Goal: Transaction & Acquisition: Purchase product/service

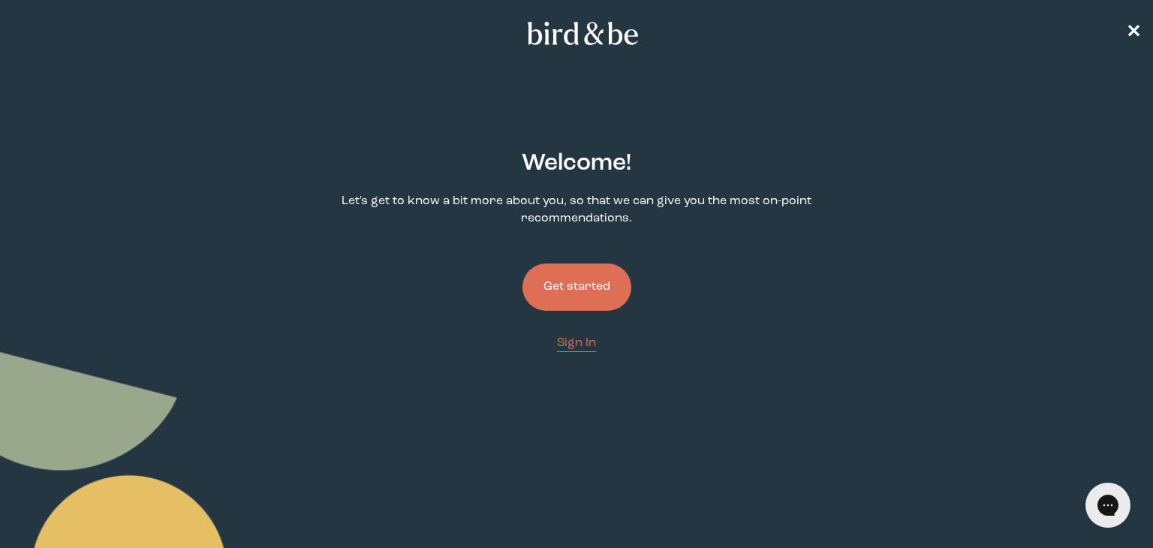
scroll to position [30, 0]
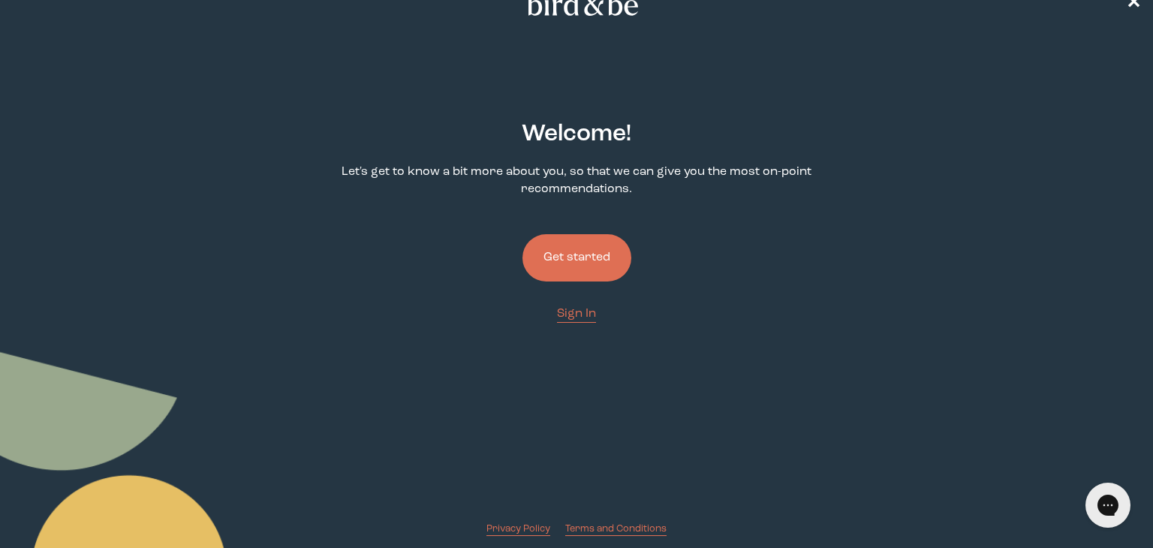
click at [609, 255] on button "Get started" at bounding box center [576, 257] width 109 height 47
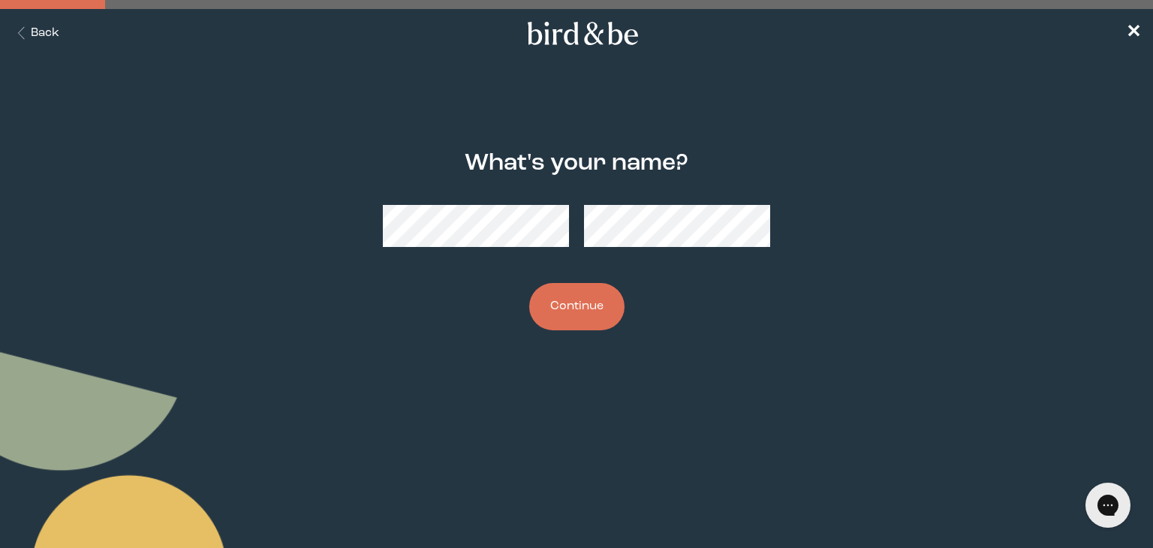
click at [499, 203] on div at bounding box center [576, 225] width 386 height 65
click at [798, 290] on div "What's your name? Continue" at bounding box center [576, 240] width 552 height 227
click at [569, 242] on div at bounding box center [576, 225] width 386 height 65
click at [529, 283] on button "Continue" at bounding box center [576, 306] width 95 height 47
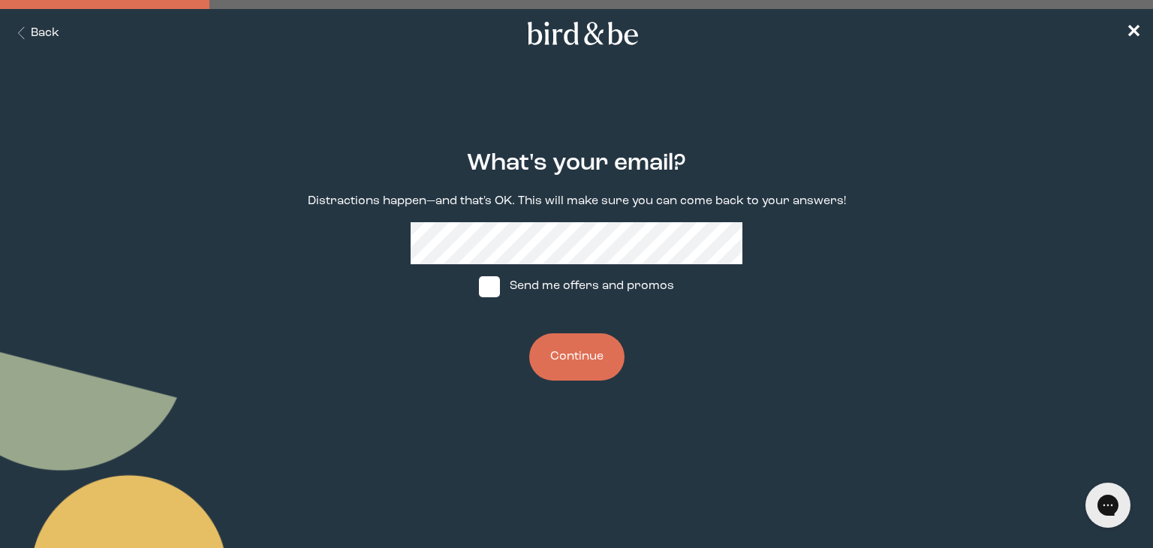
click at [766, 149] on div "What's your email? Distractions happen—and that's OK. This will make sure you c…" at bounding box center [576, 266] width 552 height 278
click at [567, 359] on button "Continue" at bounding box center [576, 356] width 95 height 47
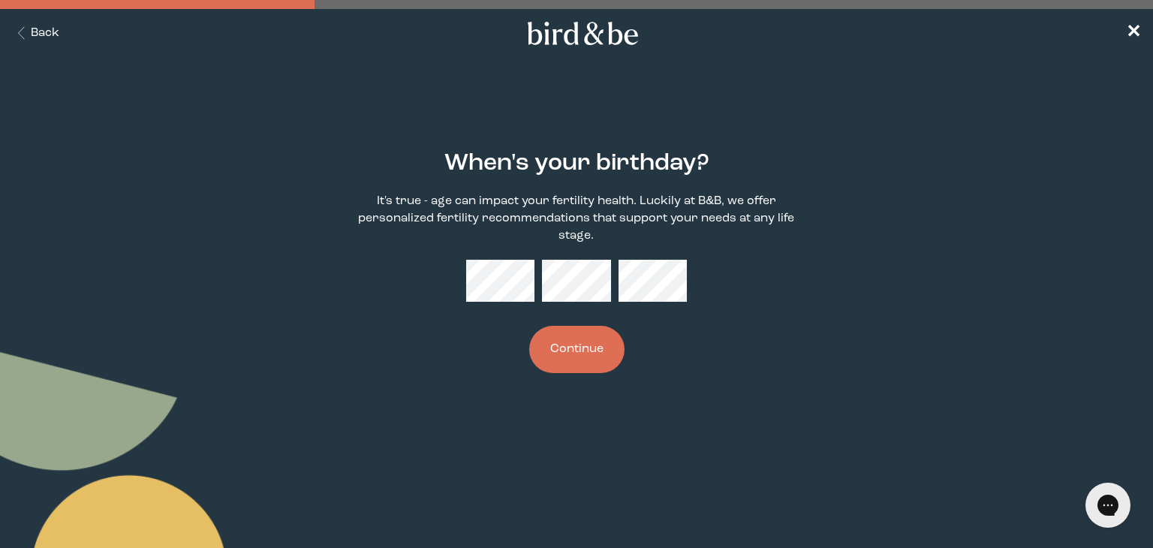
click at [529, 326] on button "Continue" at bounding box center [576, 349] width 95 height 47
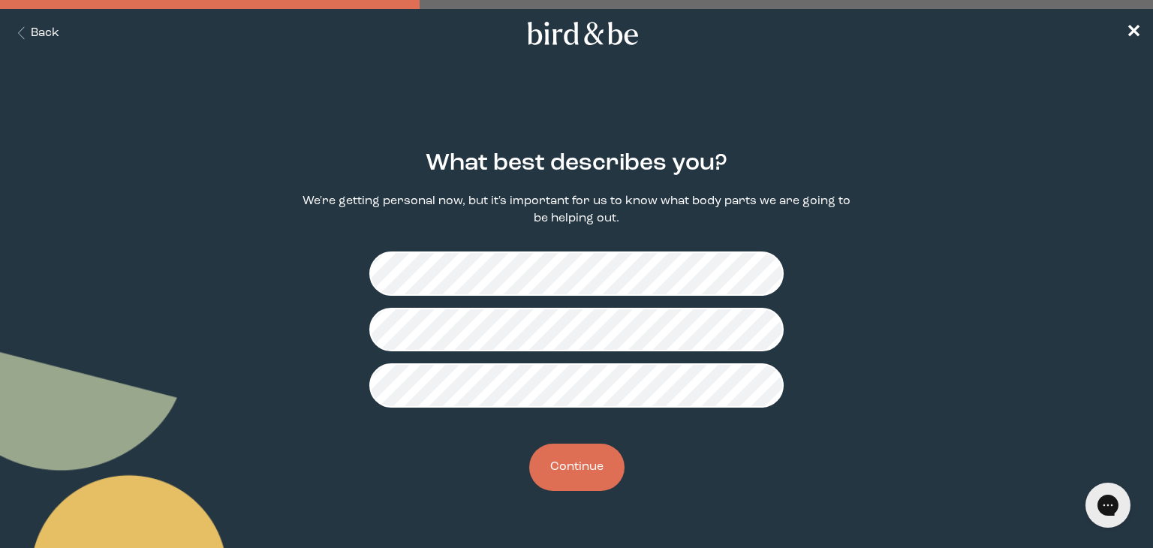
click at [586, 474] on button "Continue" at bounding box center [576, 466] width 95 height 47
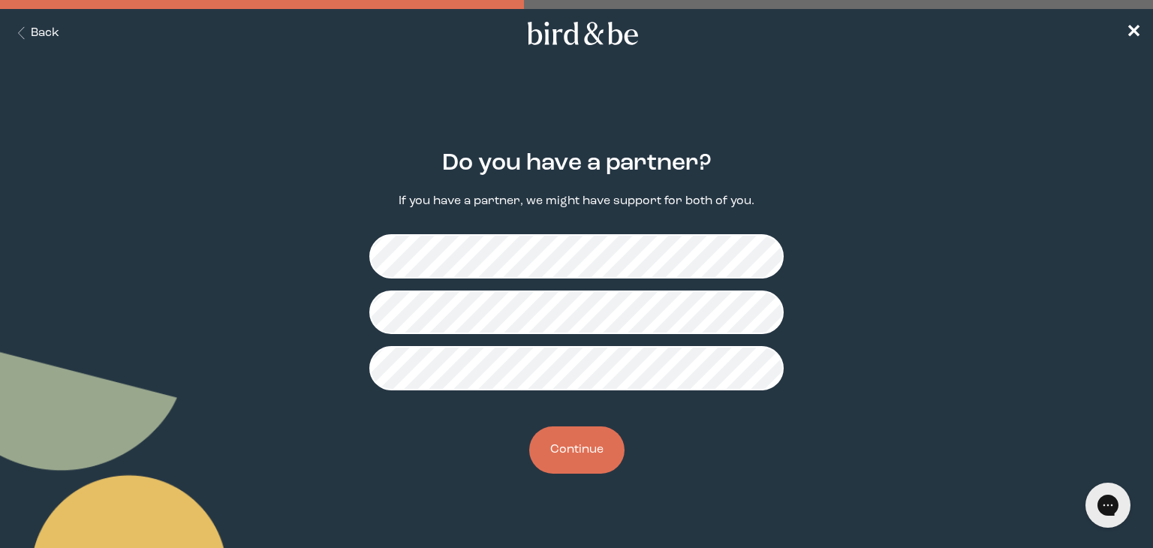
click at [588, 463] on button "Continue" at bounding box center [576, 449] width 95 height 47
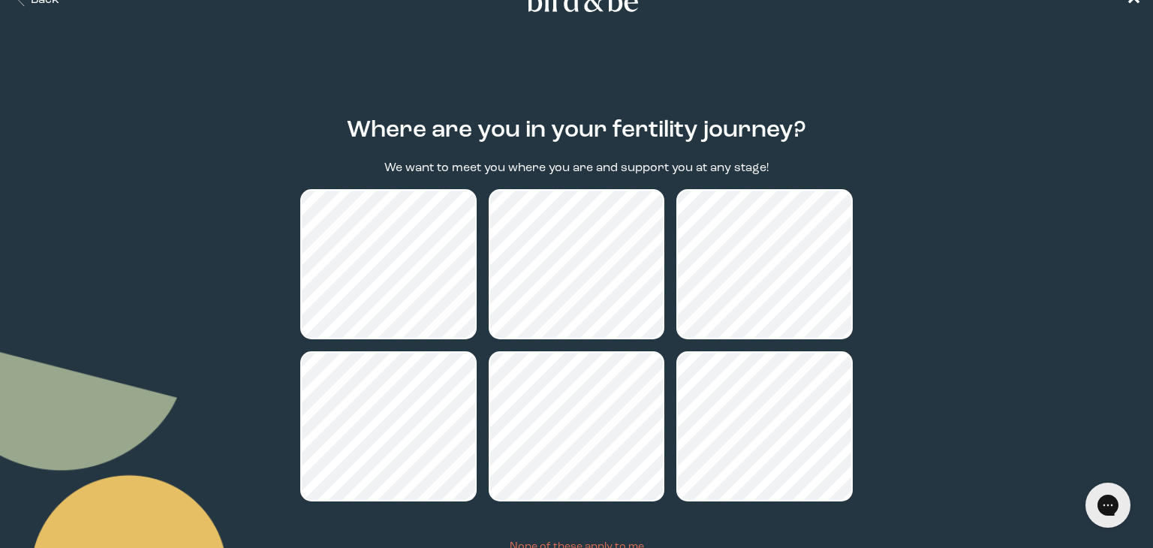
scroll to position [153, 0]
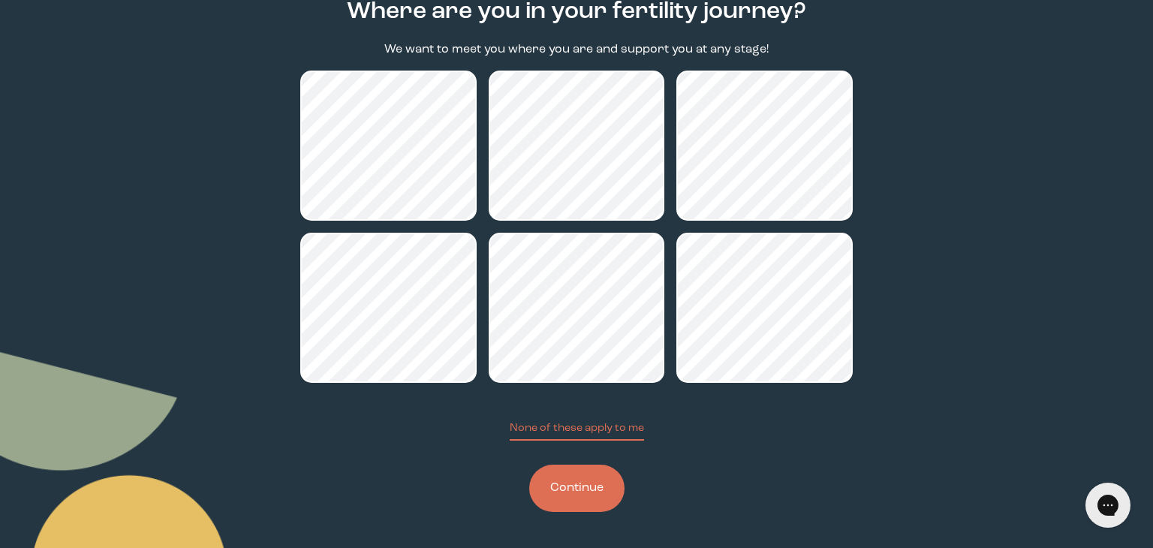
click at [610, 489] on button "Continue" at bounding box center [576, 488] width 95 height 47
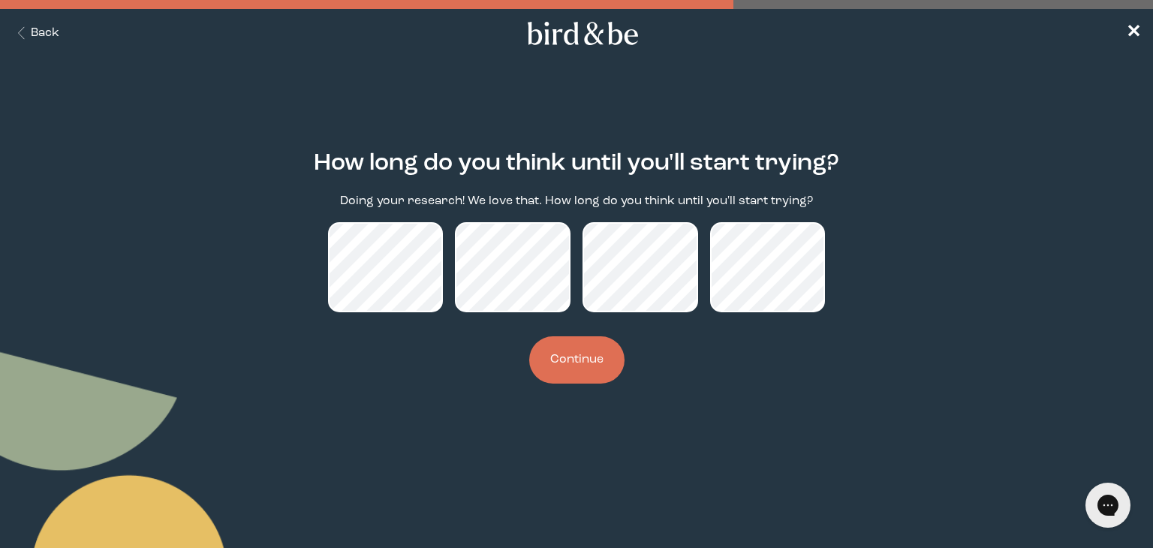
click at [589, 365] on button "Continue" at bounding box center [576, 359] width 95 height 47
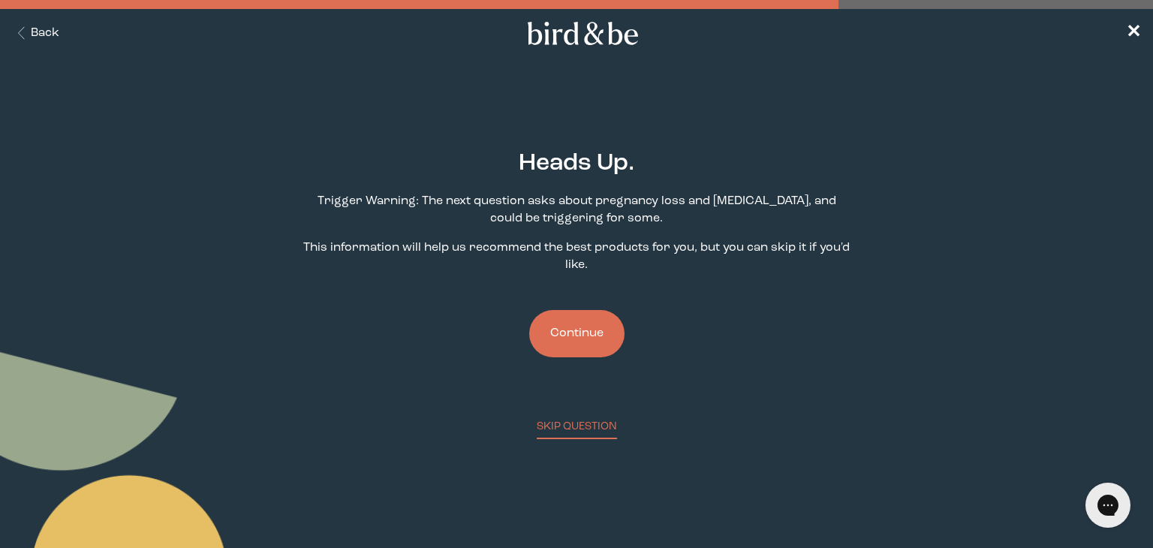
click at [594, 334] on button "Continue" at bounding box center [576, 333] width 95 height 47
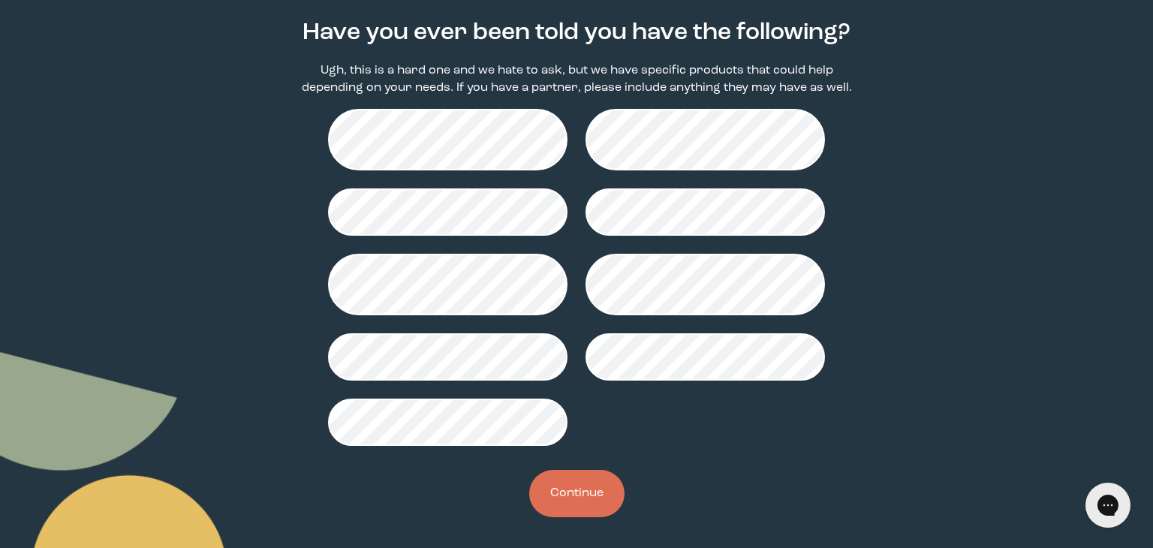
scroll to position [137, 0]
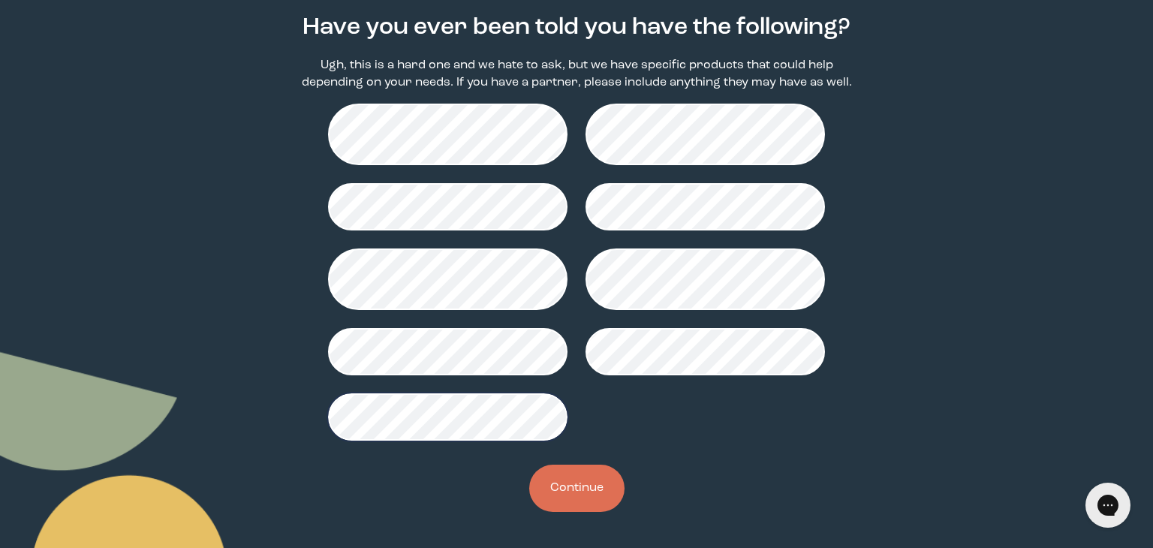
click at [580, 485] on button "Continue" at bounding box center [576, 488] width 95 height 47
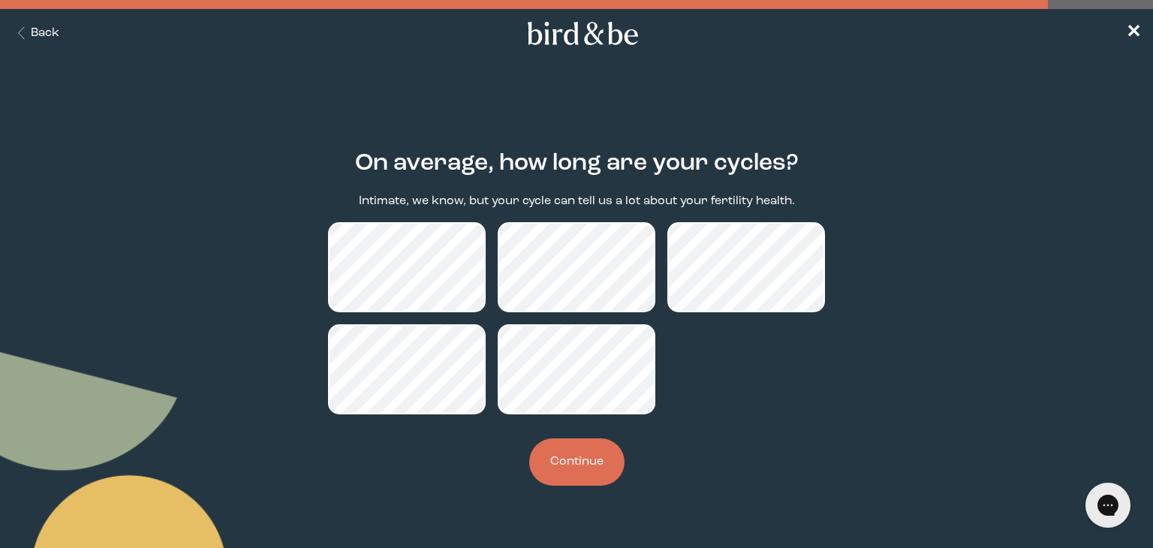
click at [580, 464] on button "Continue" at bounding box center [576, 461] width 95 height 47
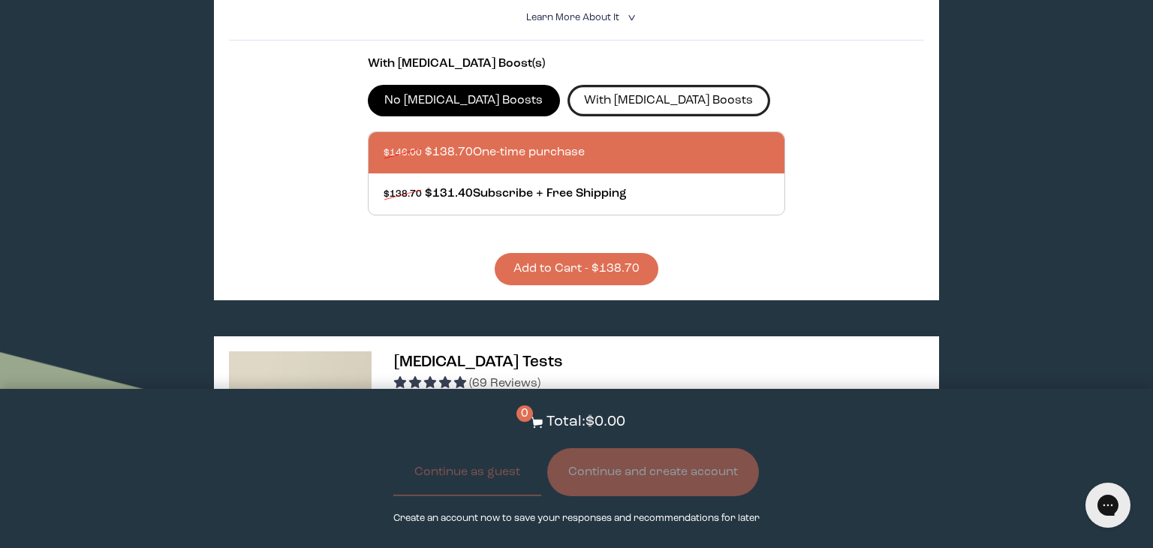
scroll to position [573, 0]
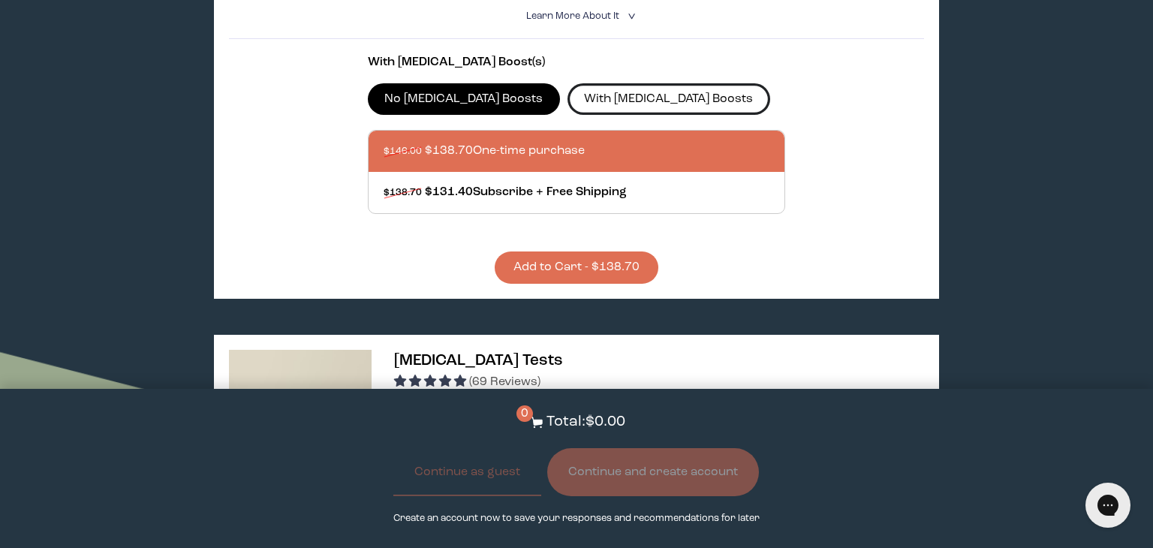
click at [597, 93] on label "With [MEDICAL_DATA] Boosts" at bounding box center [668, 99] width 203 height 32
click at [0, 0] on input "With [MEDICAL_DATA] Boosts" at bounding box center [0, 0] width 0 height 0
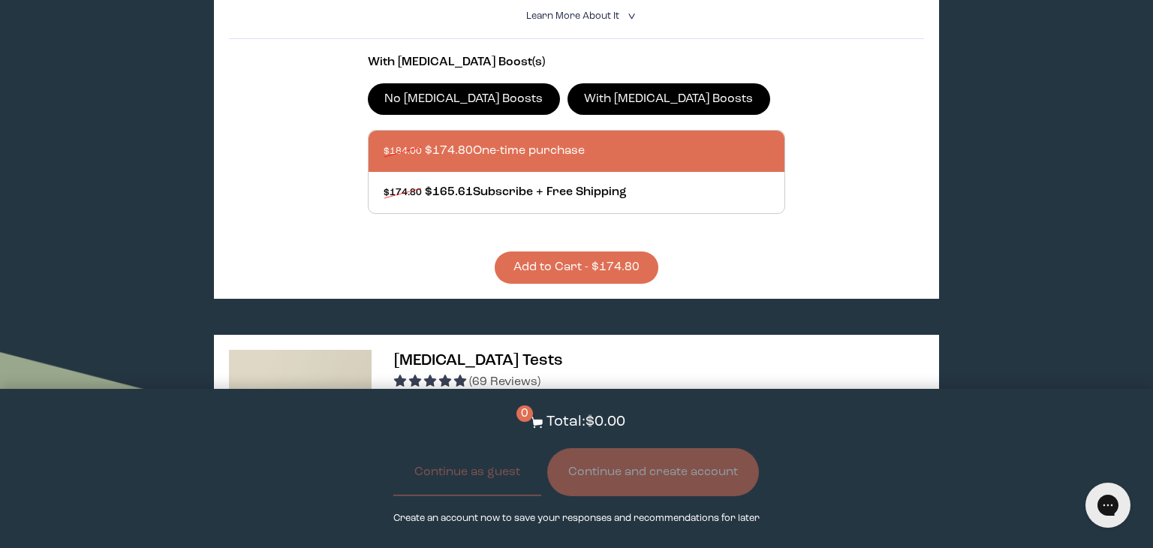
click at [465, 100] on label "No [MEDICAL_DATA] Boosts" at bounding box center [464, 99] width 192 height 32
click at [0, 0] on input "No [MEDICAL_DATA] Boosts" at bounding box center [0, 0] width 0 height 0
click at [577, 99] on label "With [MEDICAL_DATA] Boosts" at bounding box center [668, 99] width 203 height 32
click at [0, 0] on input "With [MEDICAL_DATA] Boosts" at bounding box center [0, 0] width 0 height 0
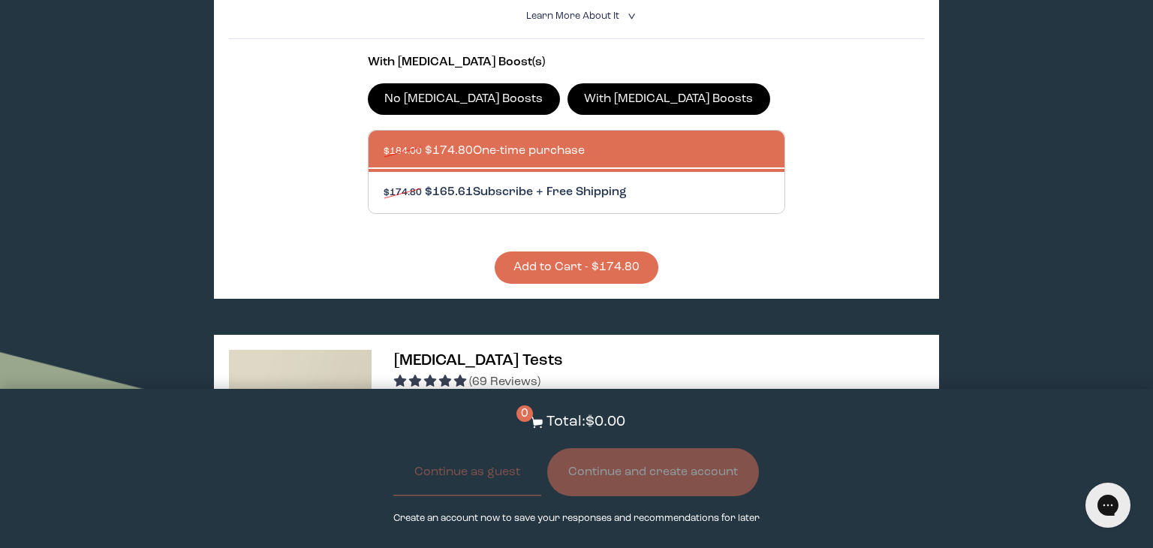
click at [572, 197] on div at bounding box center [591, 192] width 416 height 41
click at [383, 184] on input "$174.80 $165.61 Subscribe + Free Shipping" at bounding box center [383, 183] width 1 height 1
radio input "true"
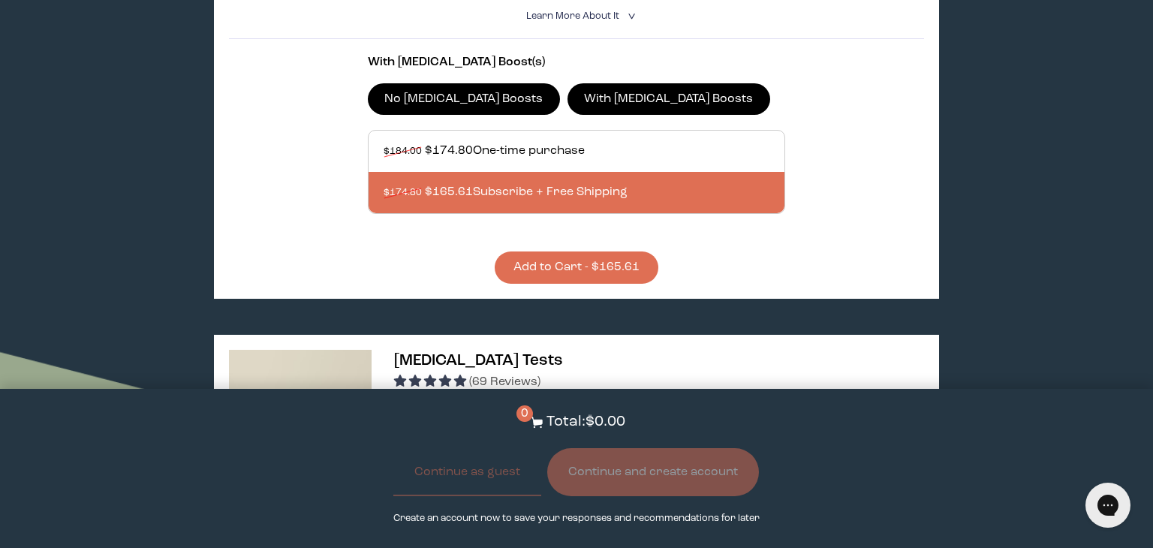
click at [612, 275] on button "Add to Cart - $165.61" at bounding box center [577, 267] width 164 height 32
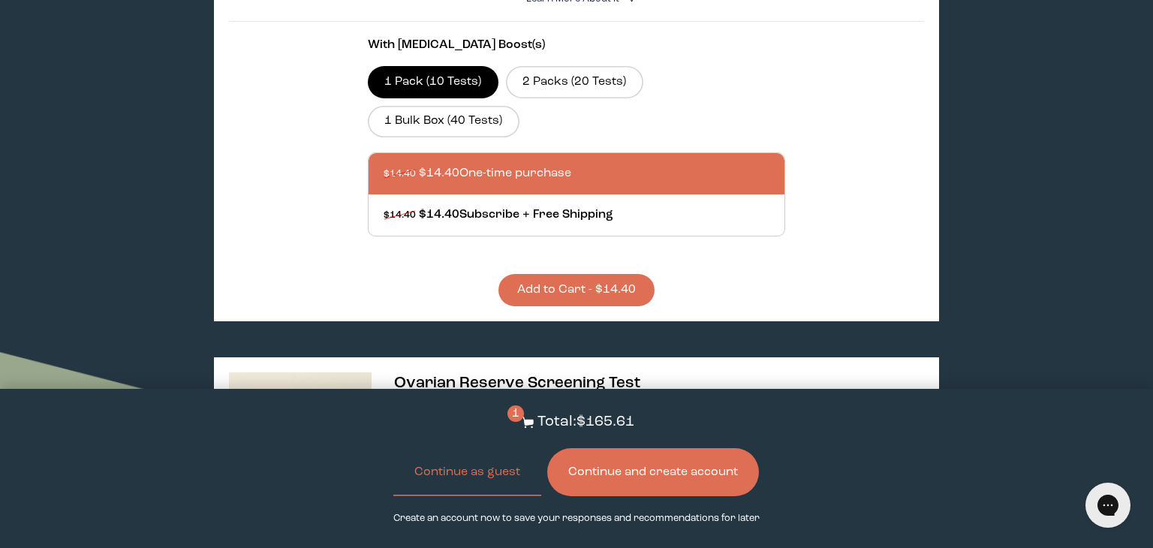
scroll to position [0, 0]
